Goal: Information Seeking & Learning: Learn about a topic

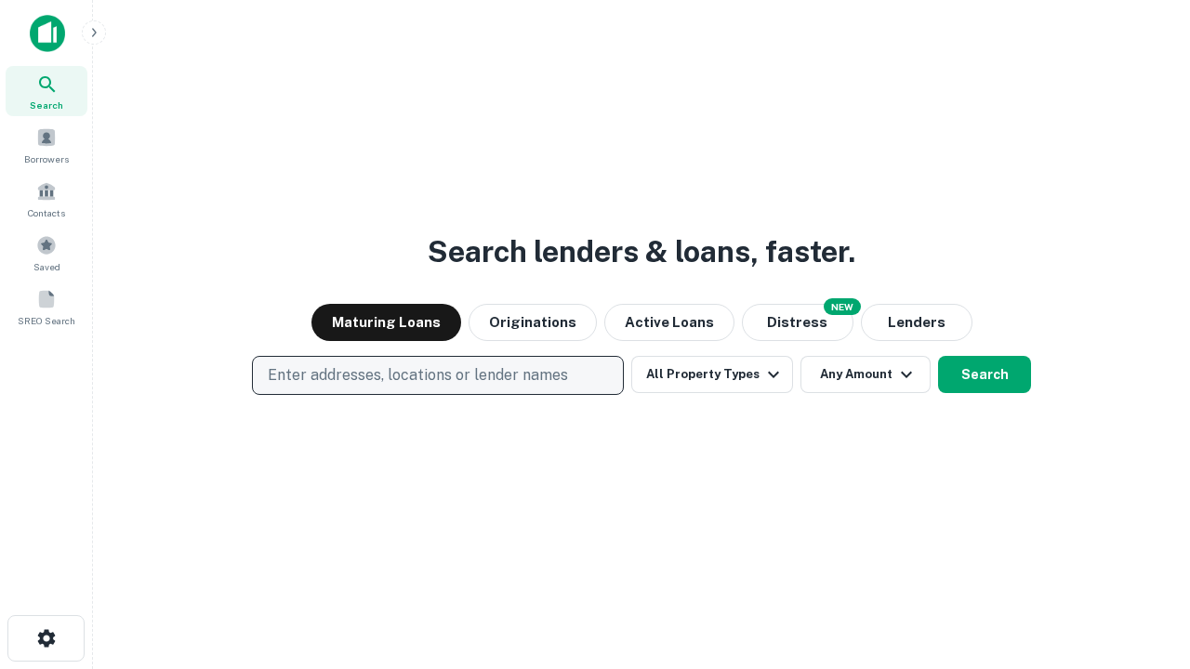
click at [437, 375] on p "Enter addresses, locations or lender names" at bounding box center [418, 375] width 300 height 22
type input "**********"
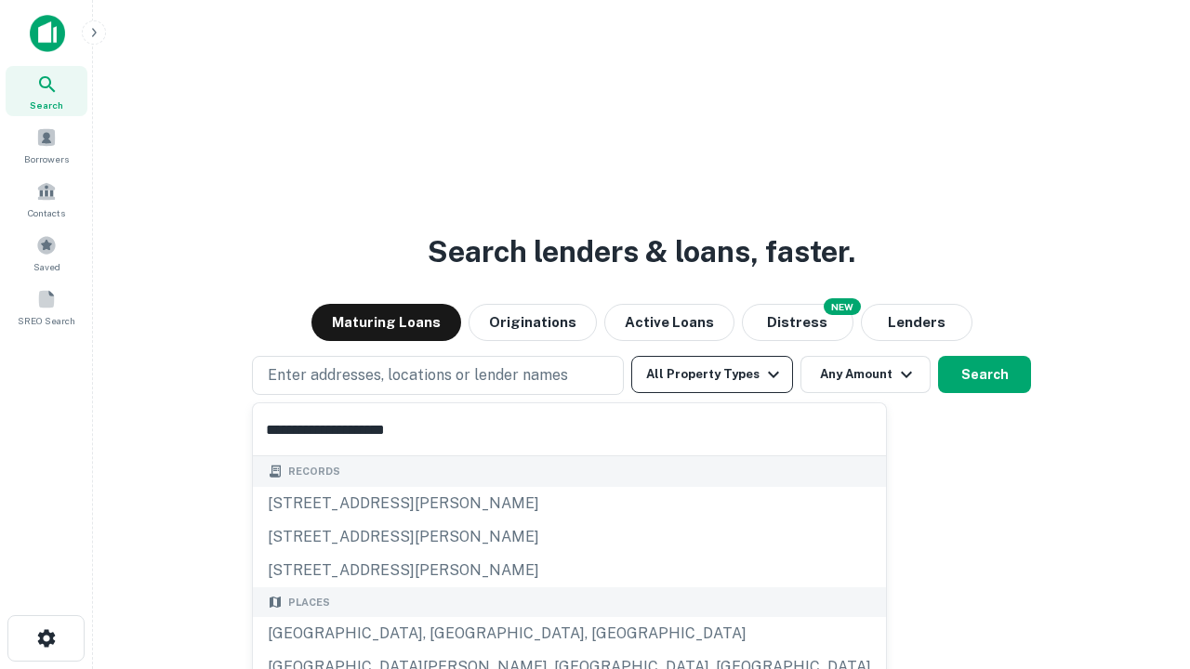
click at [444, 634] on div "[GEOGRAPHIC_DATA], [GEOGRAPHIC_DATA], [GEOGRAPHIC_DATA]" at bounding box center [569, 633] width 633 height 33
click at [712, 375] on button "All Property Types" at bounding box center [712, 374] width 162 height 37
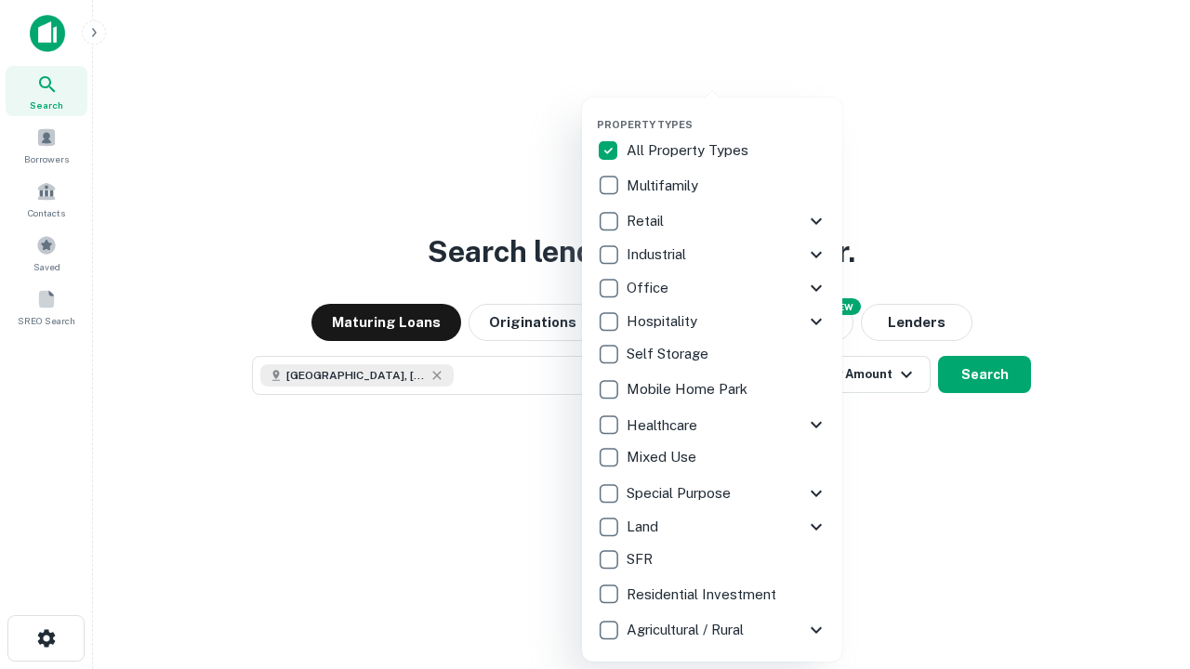
click at [727, 112] on button "button" at bounding box center [727, 112] width 260 height 1
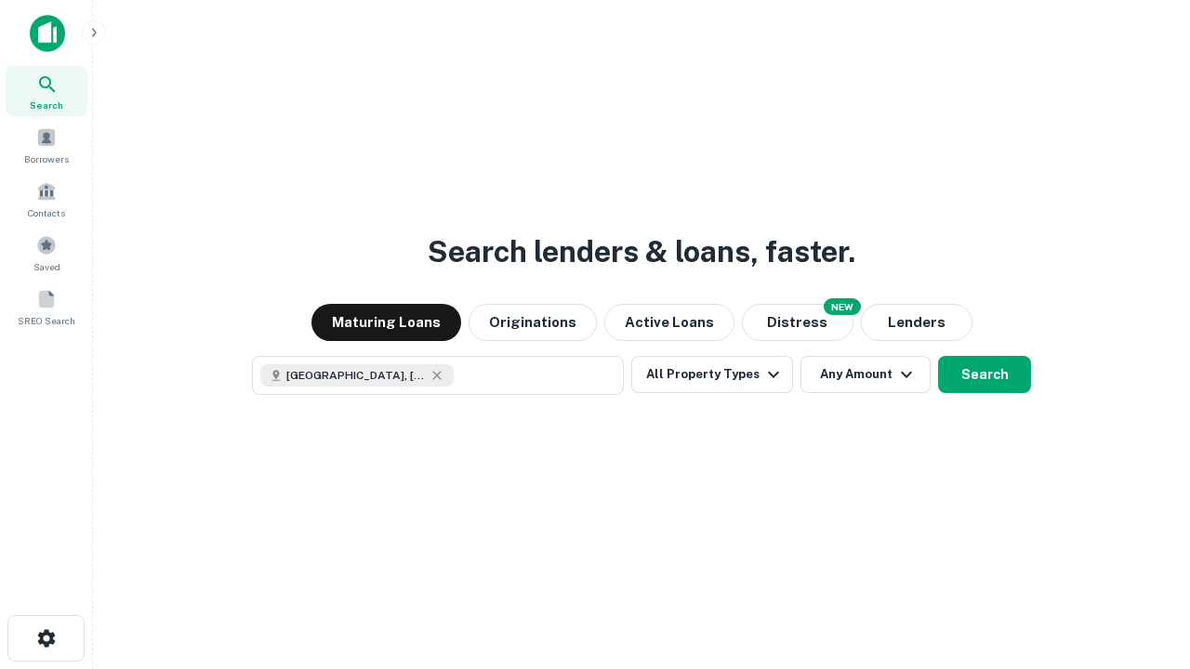
scroll to position [30, 0]
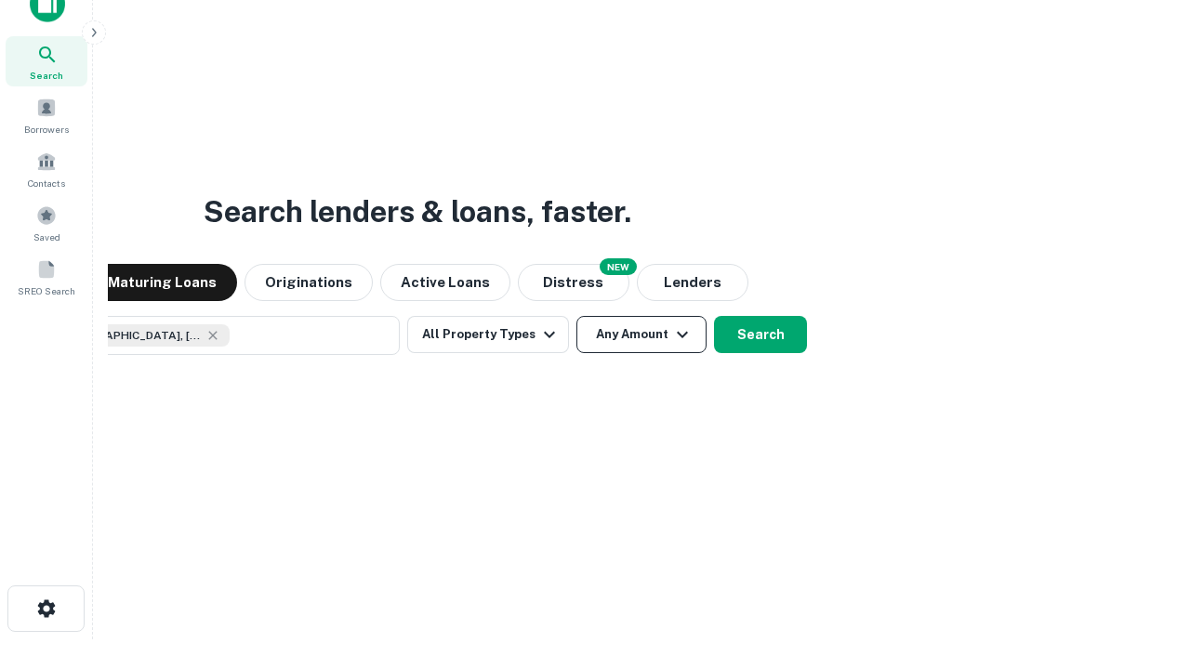
click at [576, 316] on button "Any Amount" at bounding box center [641, 334] width 130 height 37
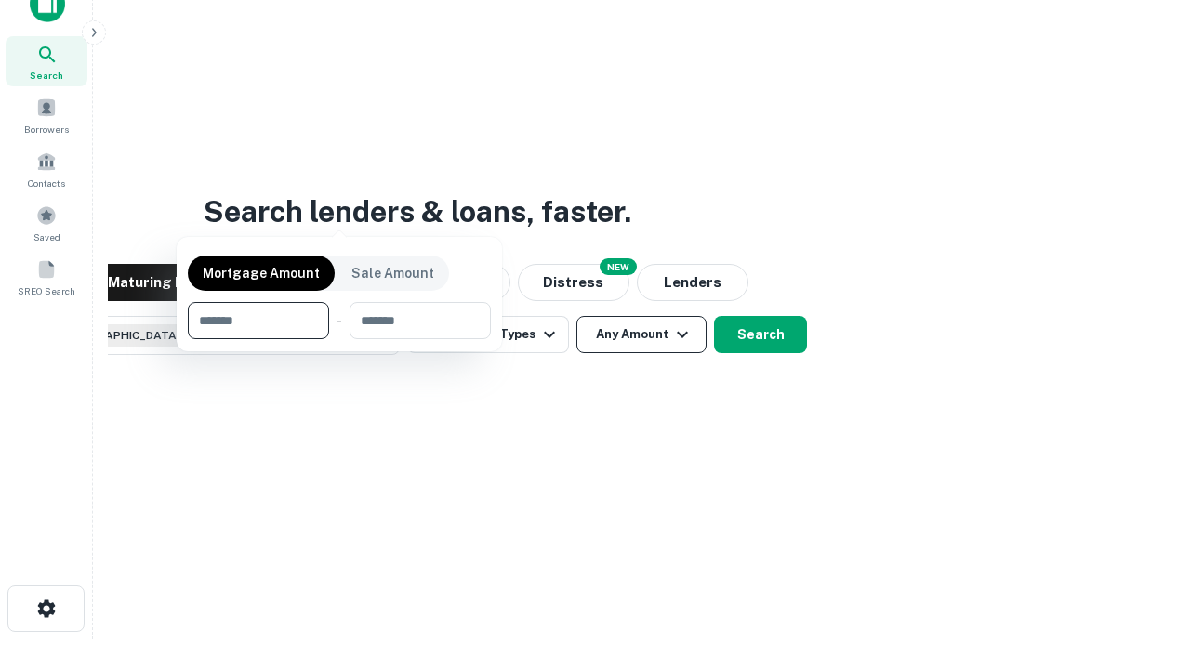
scroll to position [134, 526]
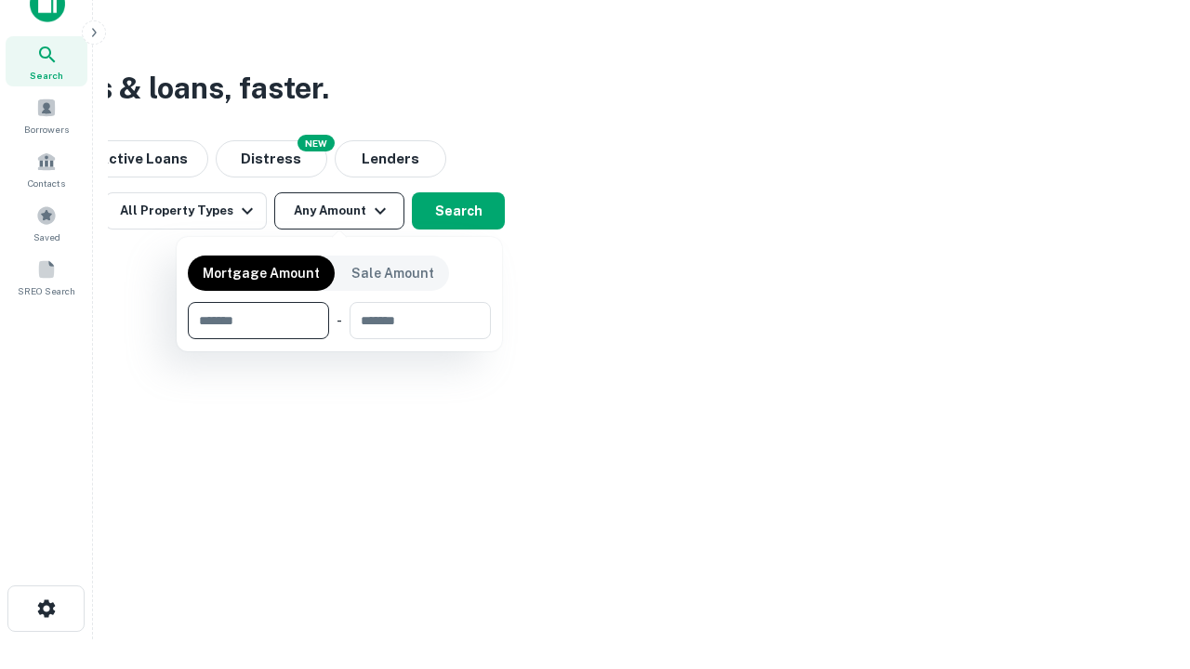
type input "*******"
click at [339, 339] on button "button" at bounding box center [339, 339] width 303 height 1
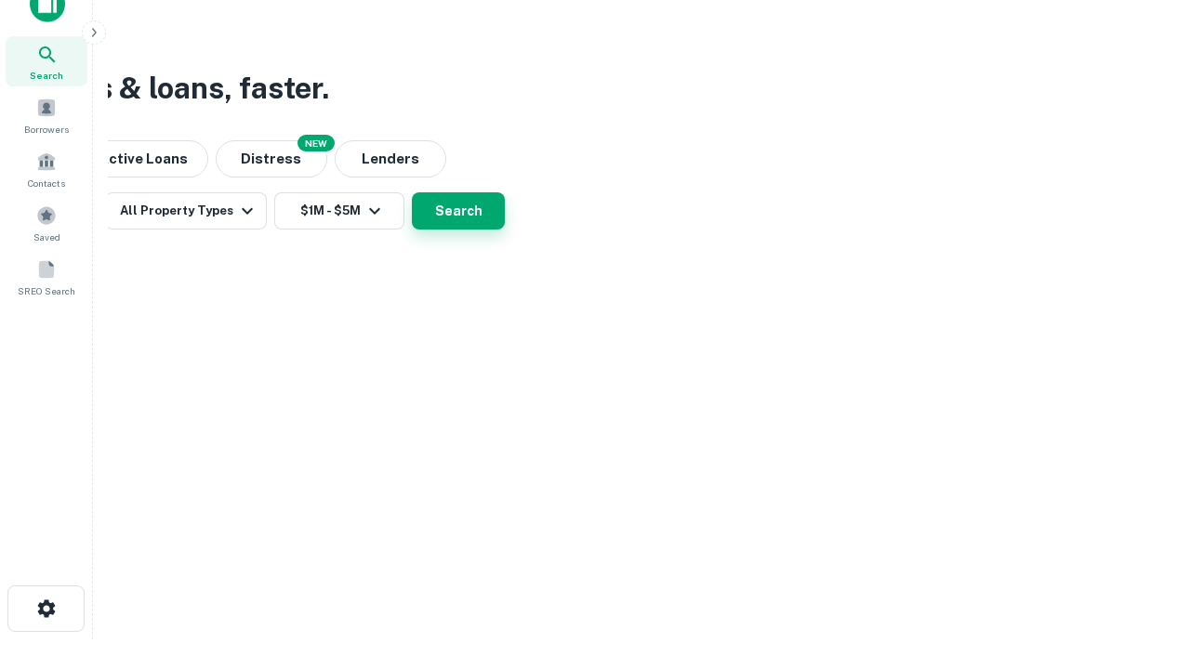
click at [505, 230] on button "Search" at bounding box center [458, 210] width 93 height 37
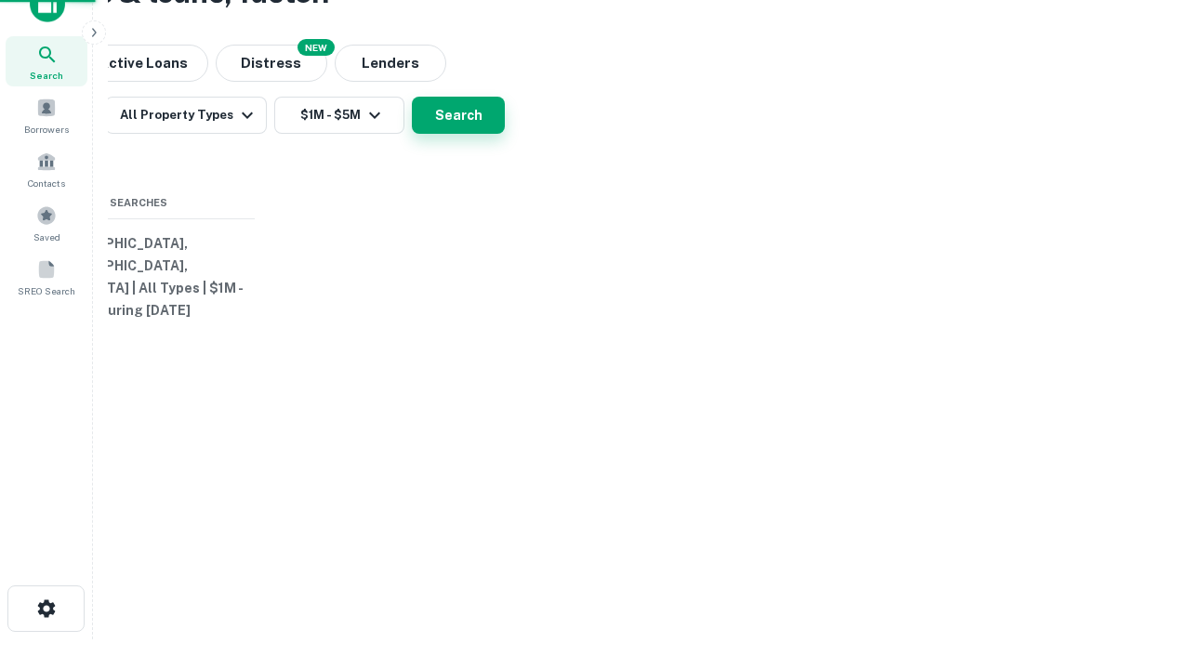
scroll to position [0, 343]
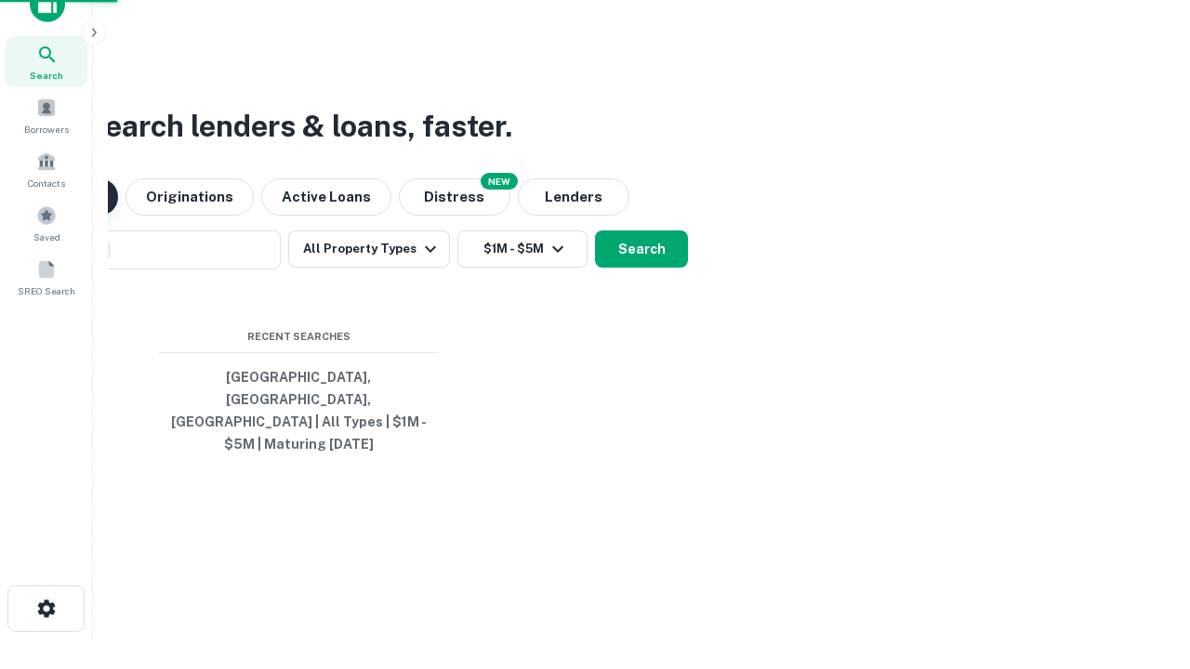
click at [118, 216] on button "Maturing Loans" at bounding box center [43, 196] width 150 height 37
